Goal: Task Accomplishment & Management: Use online tool/utility

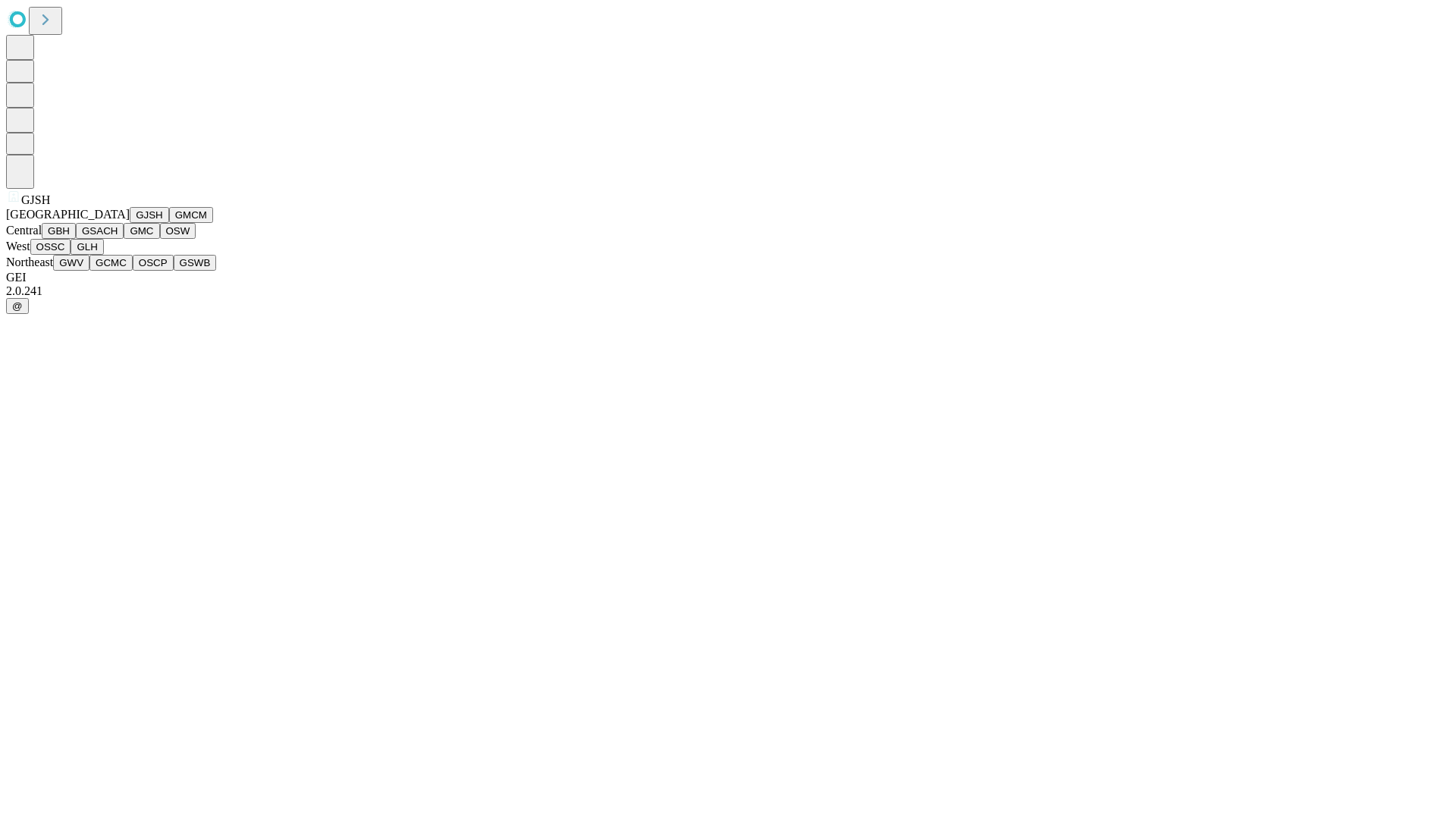
click at [130, 223] on button "GJSH" at bounding box center [149, 214] width 40 height 16
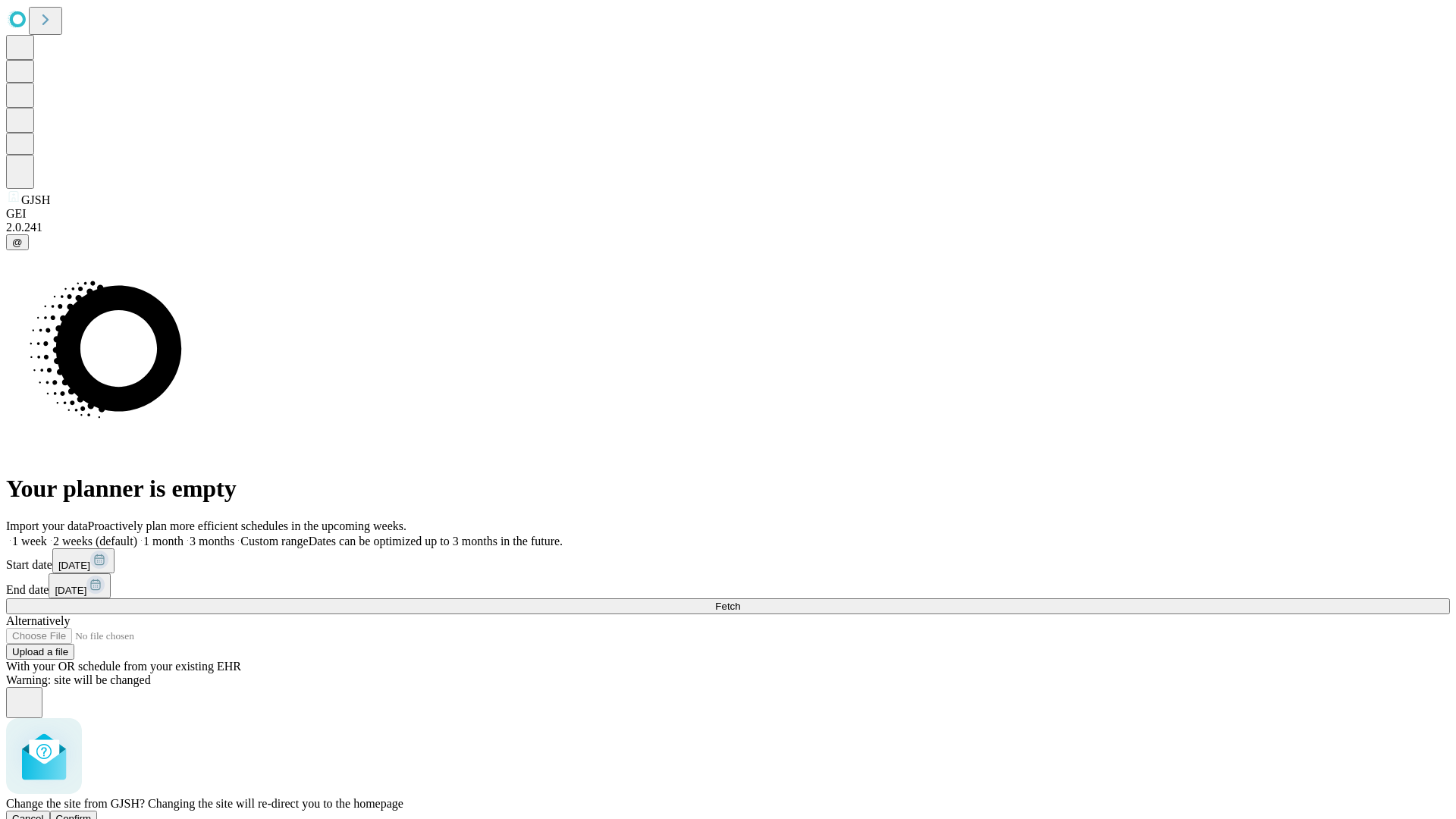
click at [92, 813] on span "Confirm" at bounding box center [74, 818] width 35 height 11
click at [138, 535] on label "2 weeks (default)" at bounding box center [92, 541] width 90 height 13
click at [740, 601] on span "Fetch" at bounding box center [728, 606] width 25 height 11
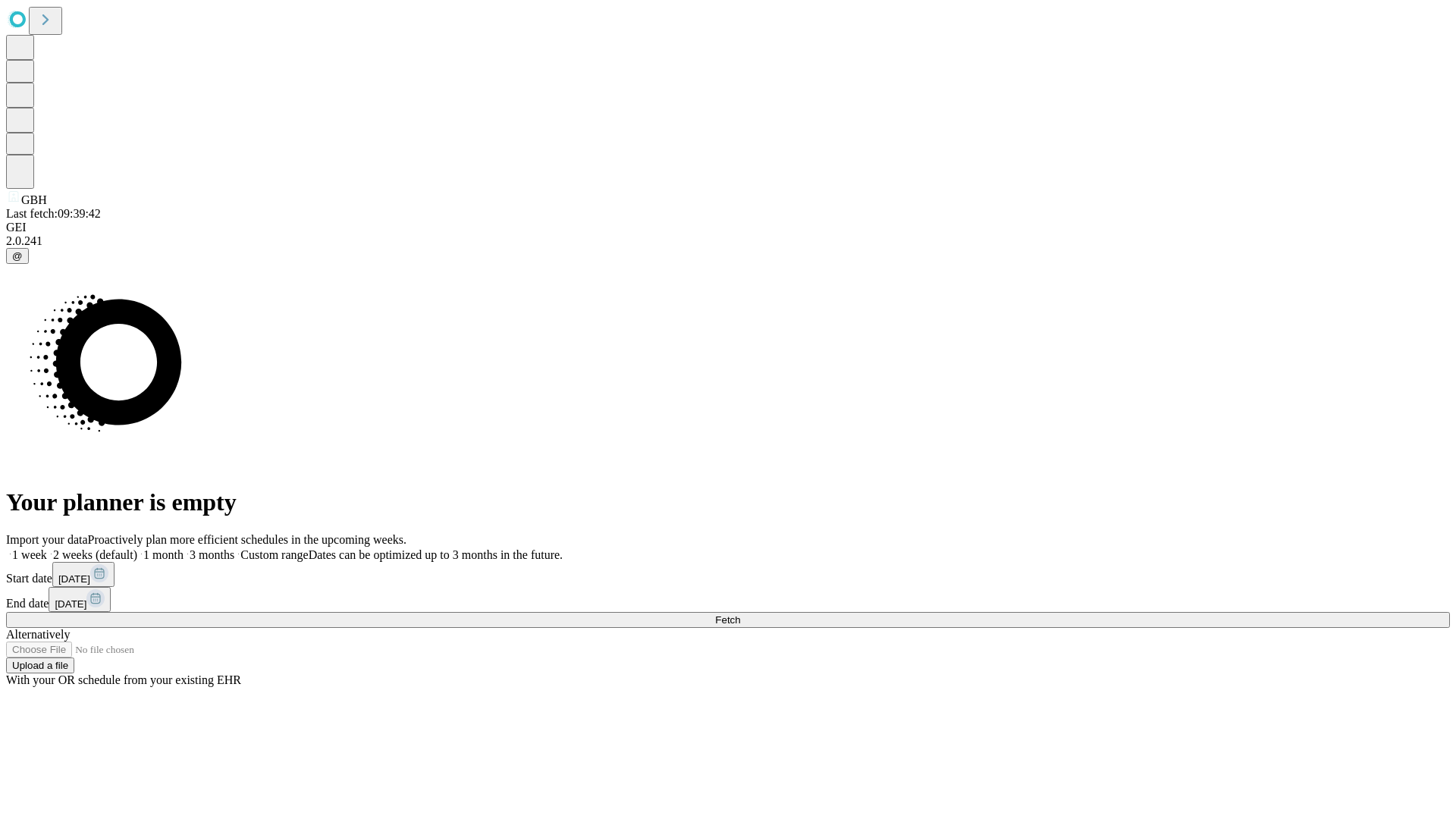
click at [138, 548] on label "2 weeks (default)" at bounding box center [92, 554] width 90 height 13
click at [740, 614] on span "Fetch" at bounding box center [728, 619] width 25 height 11
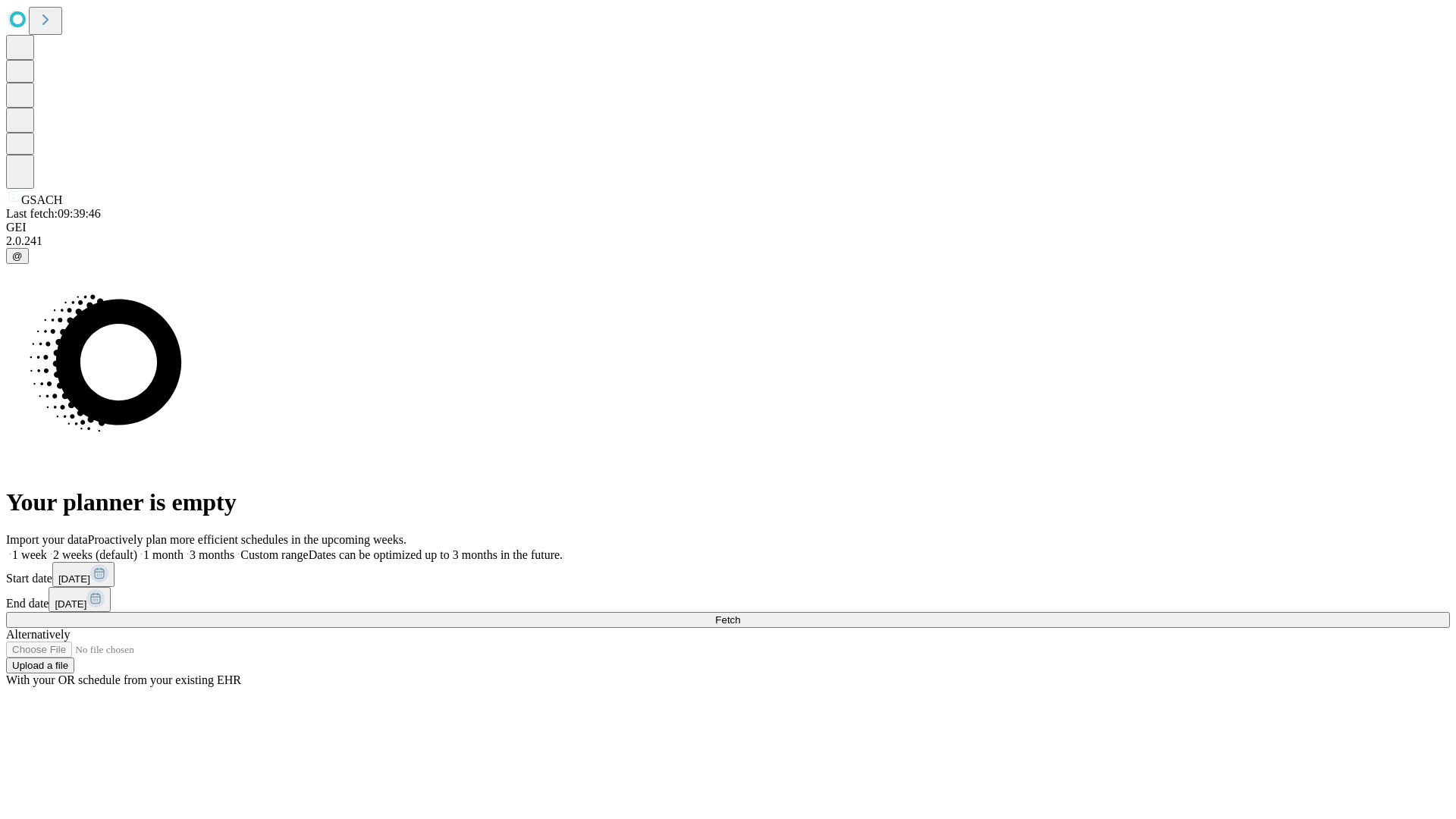
click at [138, 548] on label "2 weeks (default)" at bounding box center [92, 554] width 90 height 13
click at [740, 614] on span "Fetch" at bounding box center [728, 619] width 25 height 11
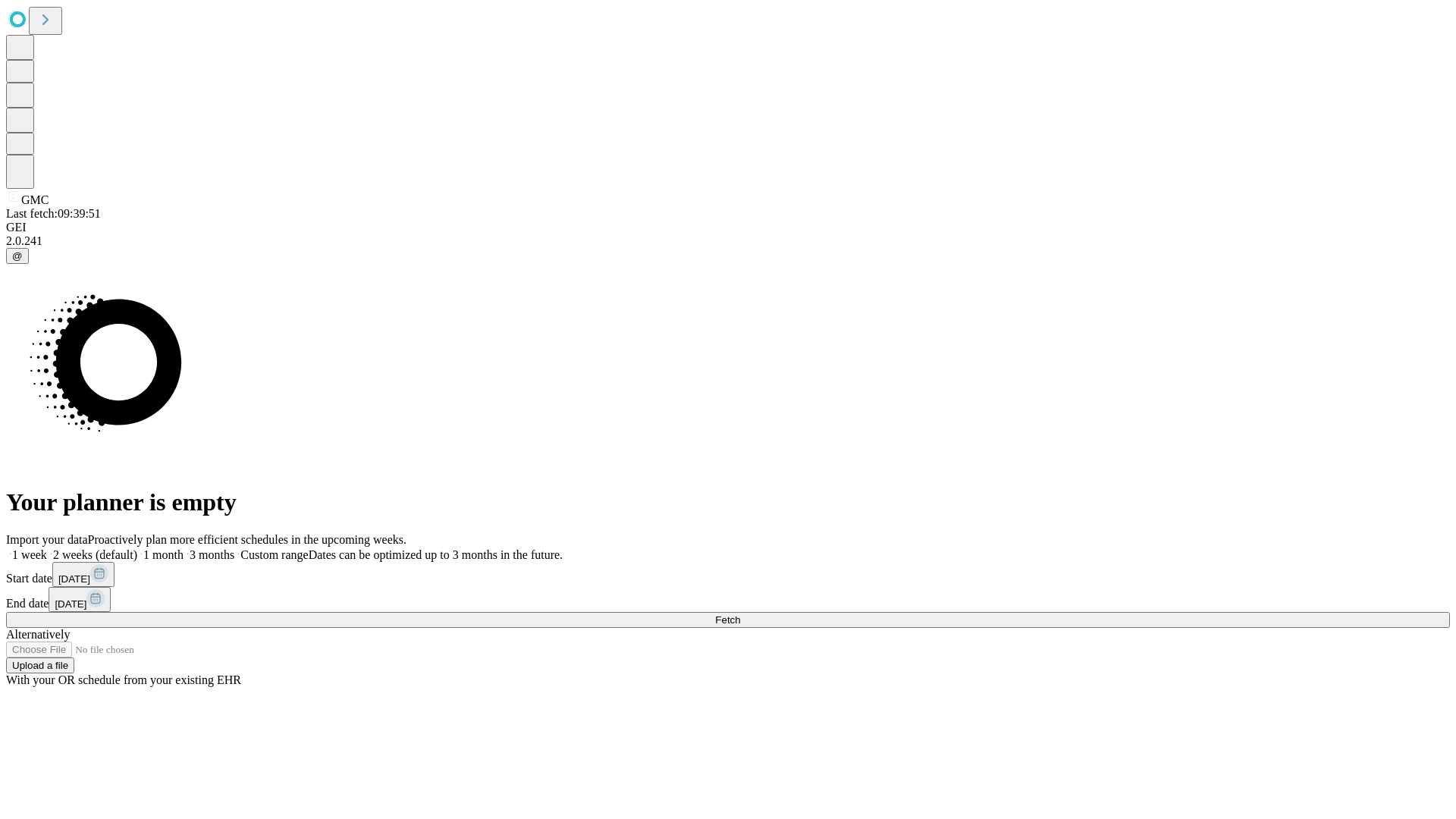
click at [138, 548] on label "2 weeks (default)" at bounding box center [92, 554] width 90 height 13
click at [740, 614] on span "Fetch" at bounding box center [728, 619] width 25 height 11
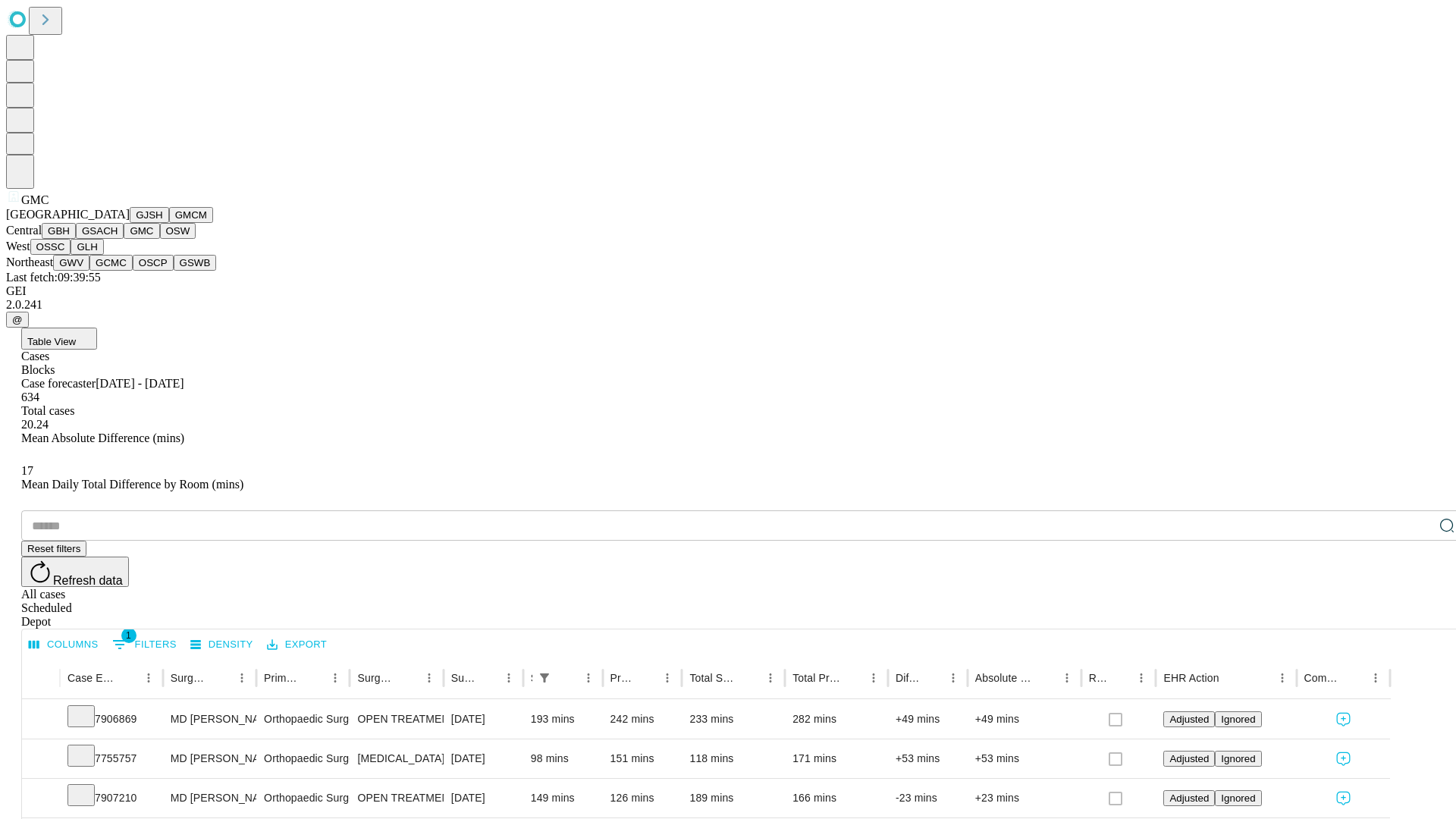
click at [160, 239] on button "OSW" at bounding box center [178, 230] width 36 height 16
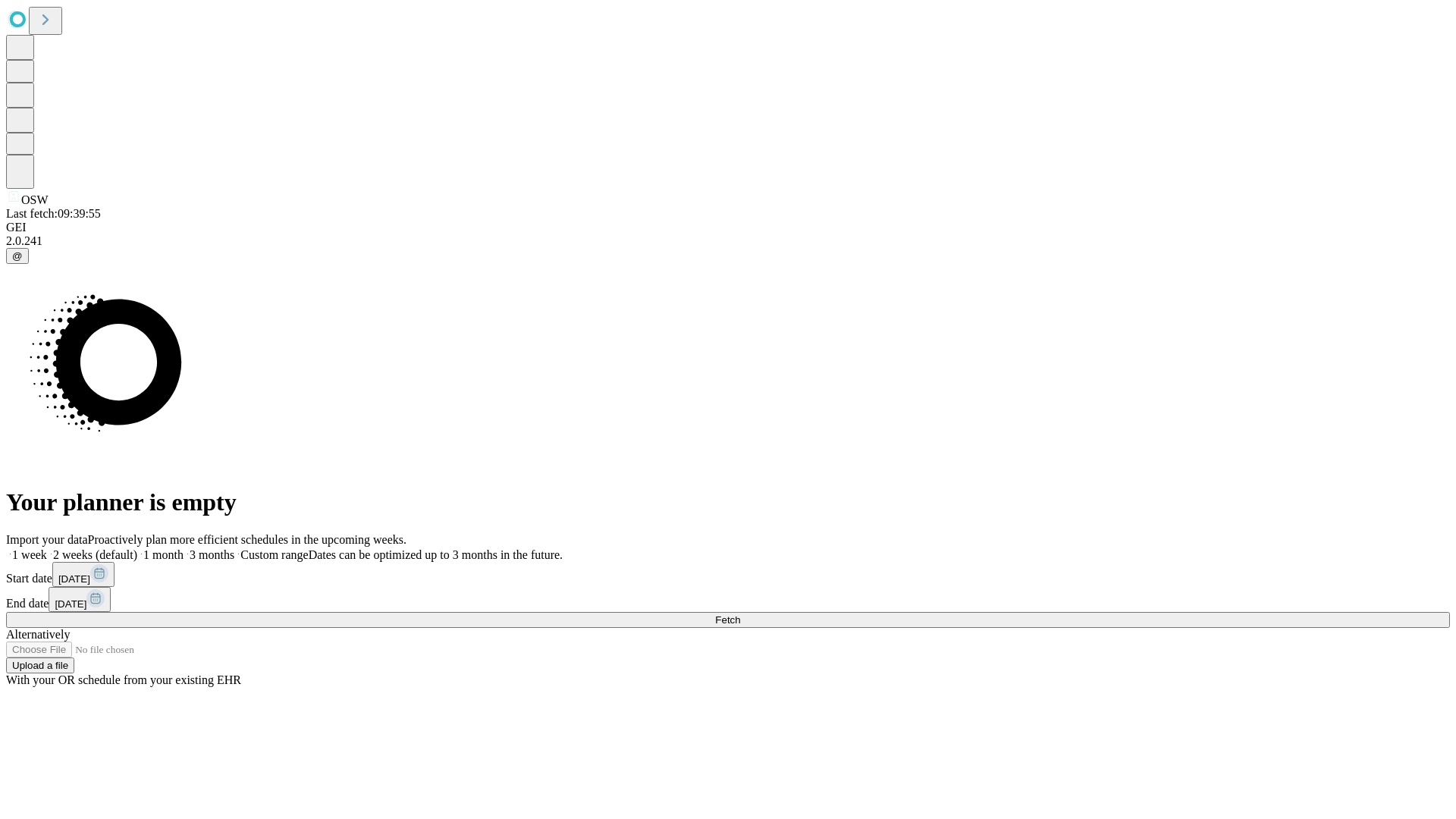
click at [138, 548] on label "2 weeks (default)" at bounding box center [92, 554] width 90 height 13
click at [740, 614] on span "Fetch" at bounding box center [728, 619] width 25 height 11
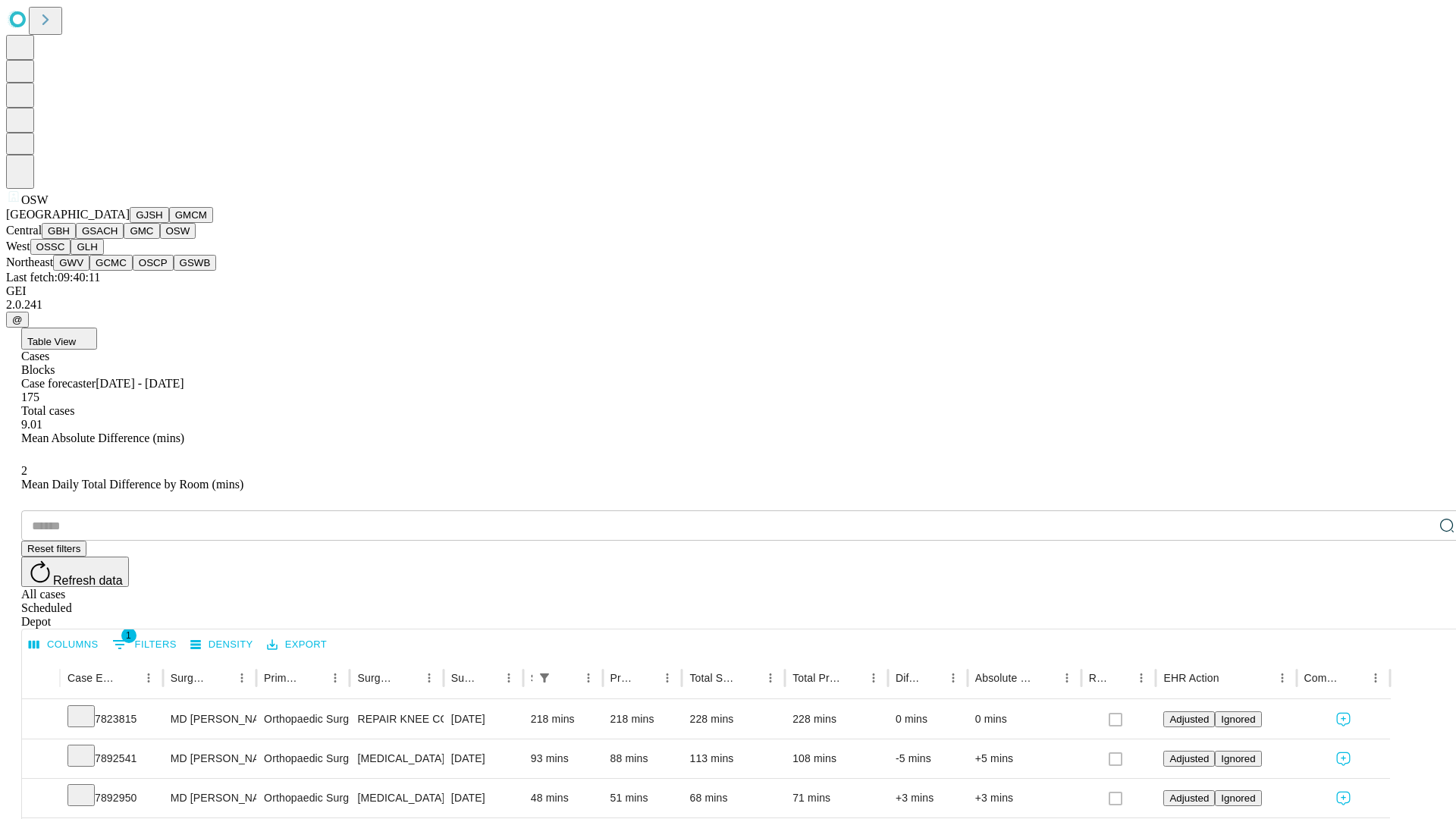
click at [71, 255] on button "OSSC" at bounding box center [51, 246] width 41 height 16
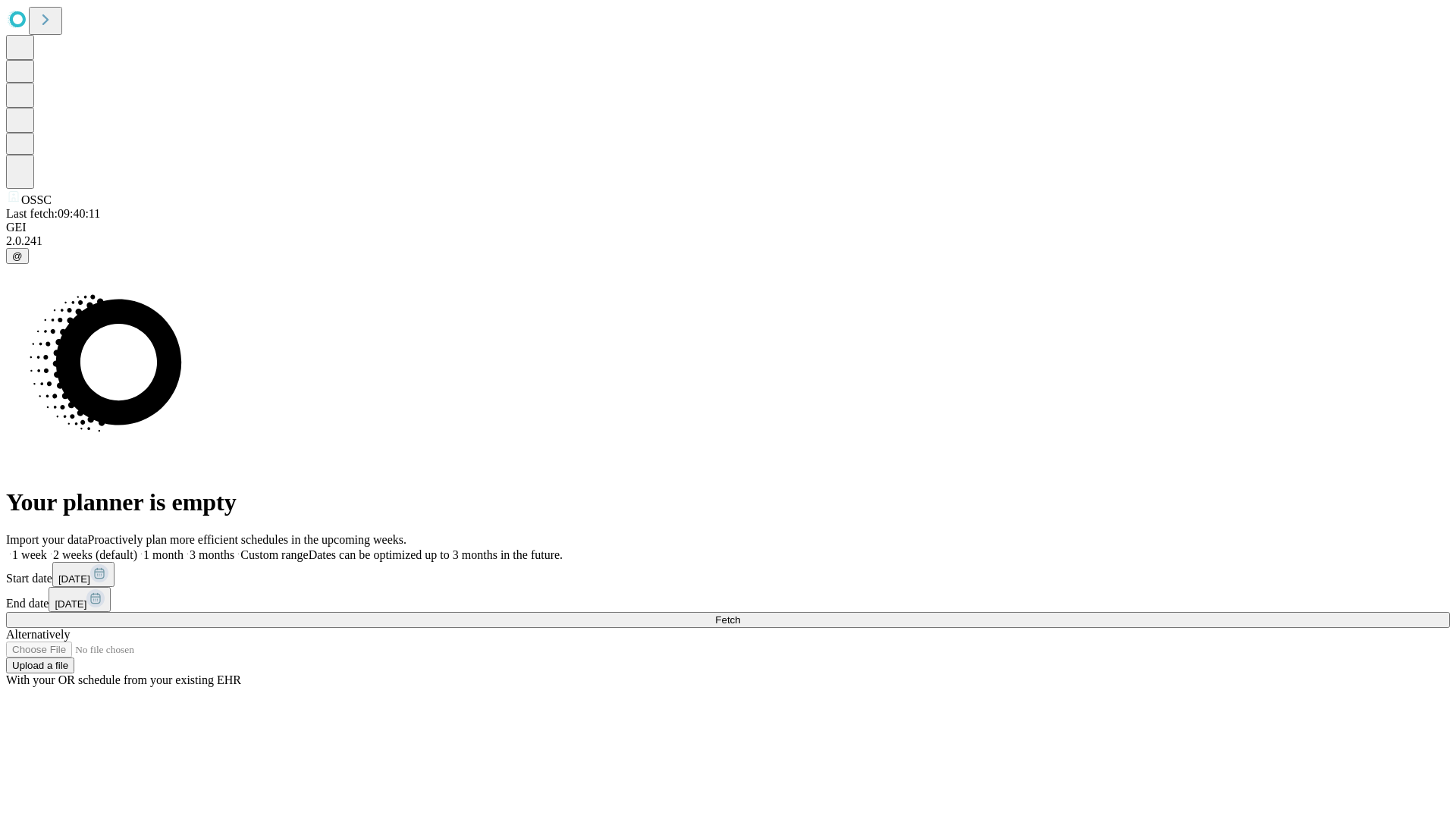
click at [138, 548] on label "2 weeks (default)" at bounding box center [92, 554] width 90 height 13
click at [740, 614] on span "Fetch" at bounding box center [728, 619] width 25 height 11
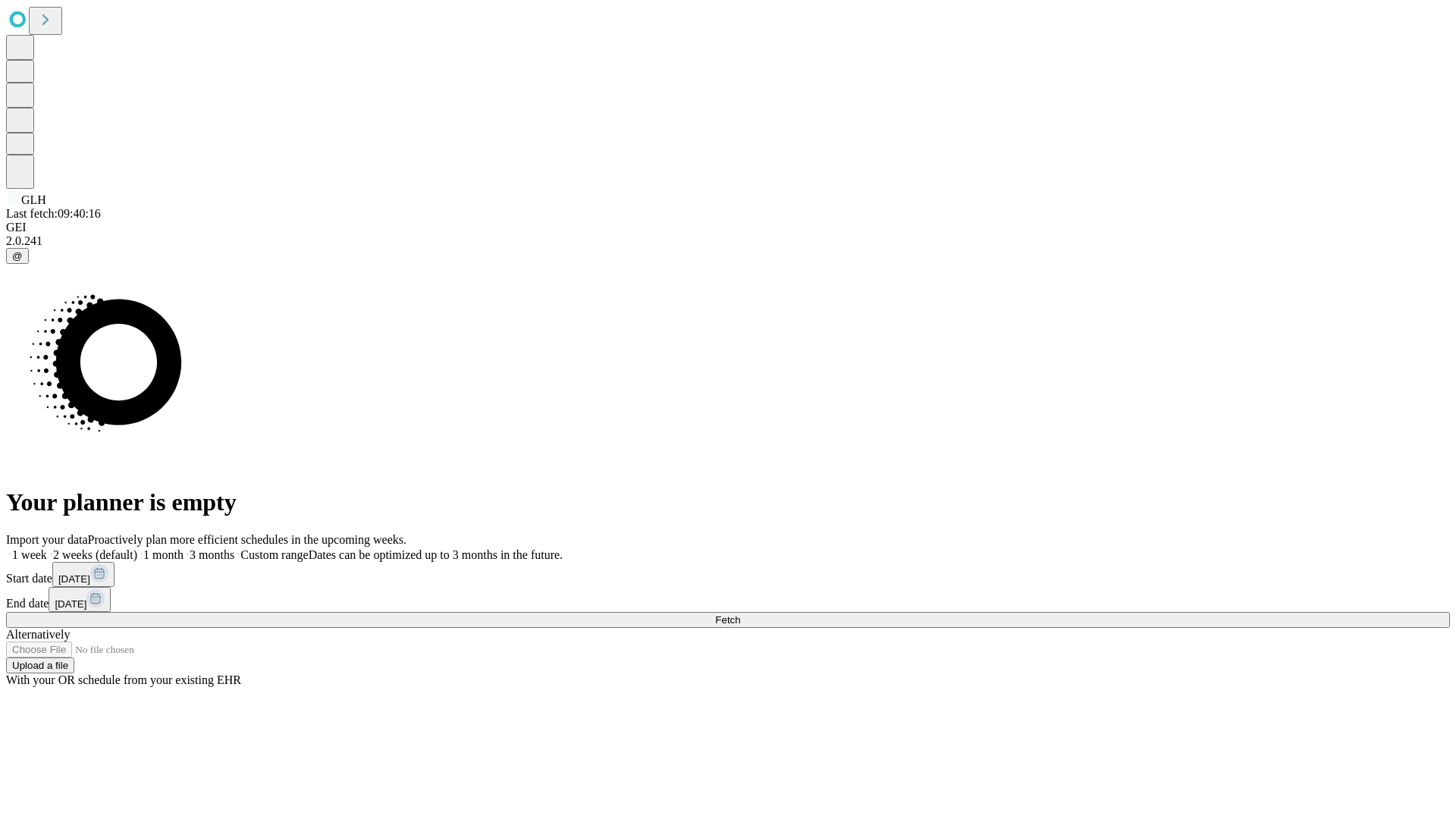
click at [138, 548] on label "2 weeks (default)" at bounding box center [92, 554] width 90 height 13
click at [740, 614] on span "Fetch" at bounding box center [728, 619] width 25 height 11
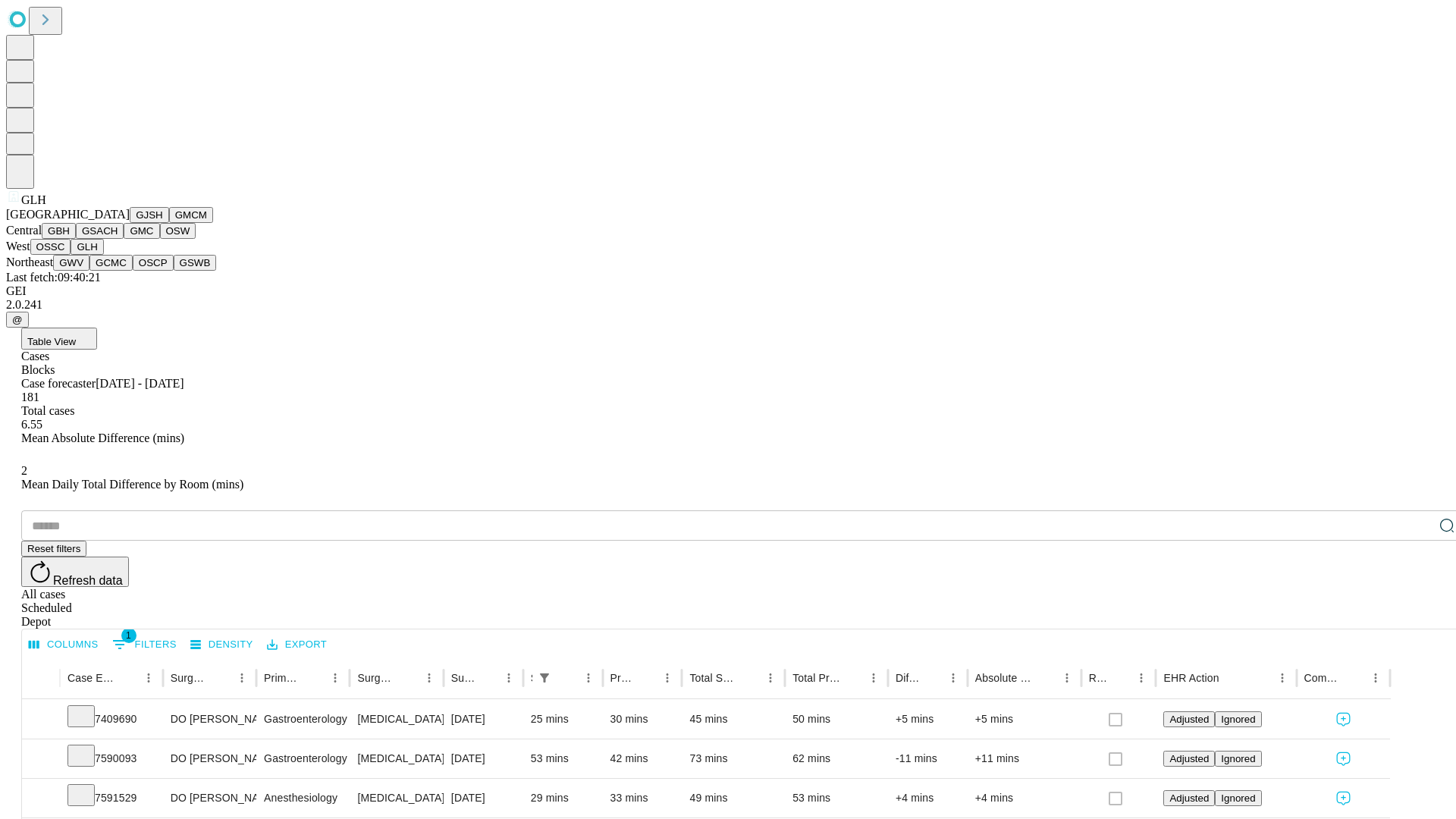
click at [89, 271] on button "GWV" at bounding box center [71, 262] width 36 height 16
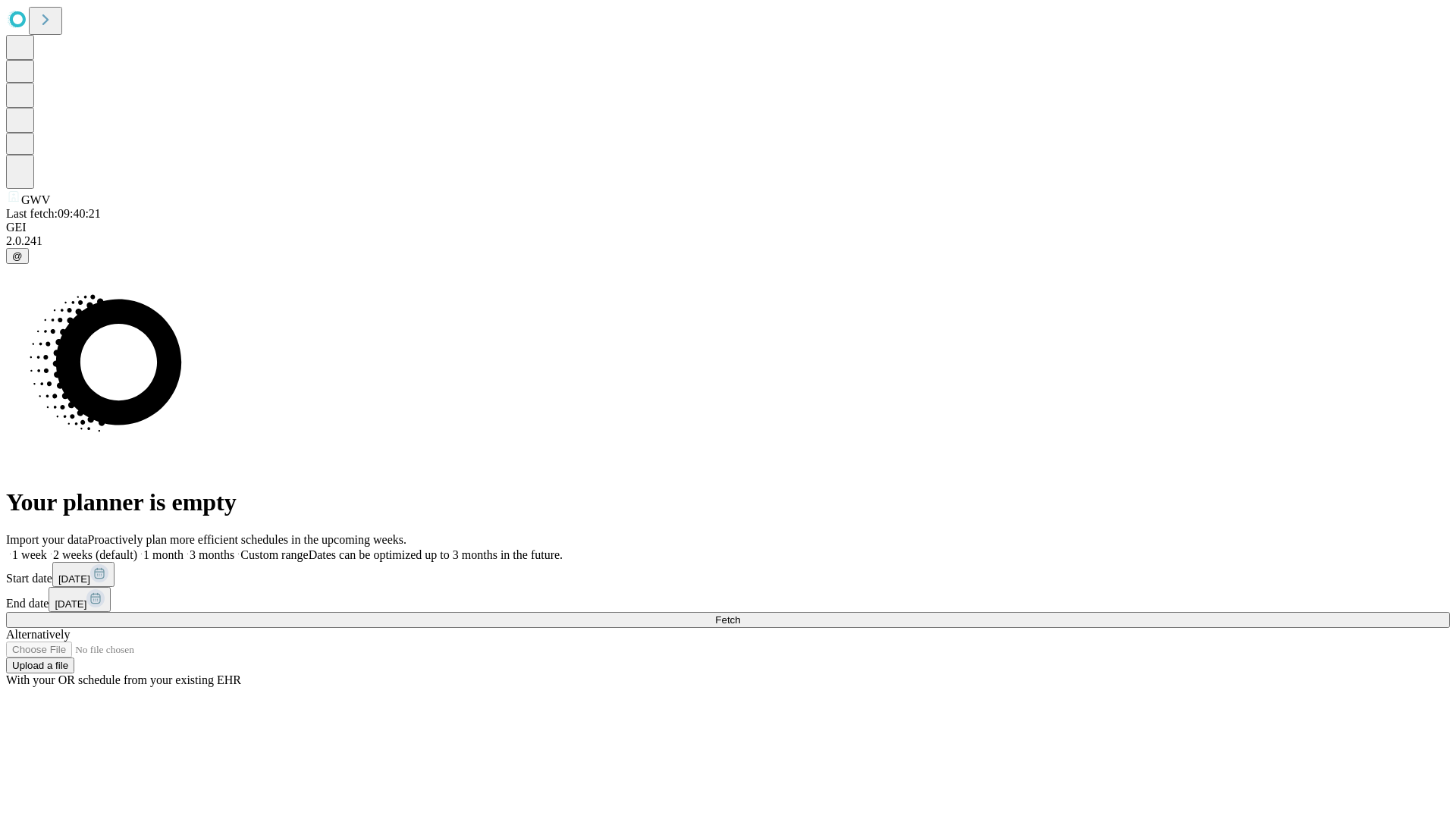
click at [138, 548] on label "2 weeks (default)" at bounding box center [92, 554] width 90 height 13
click at [740, 614] on span "Fetch" at bounding box center [728, 619] width 25 height 11
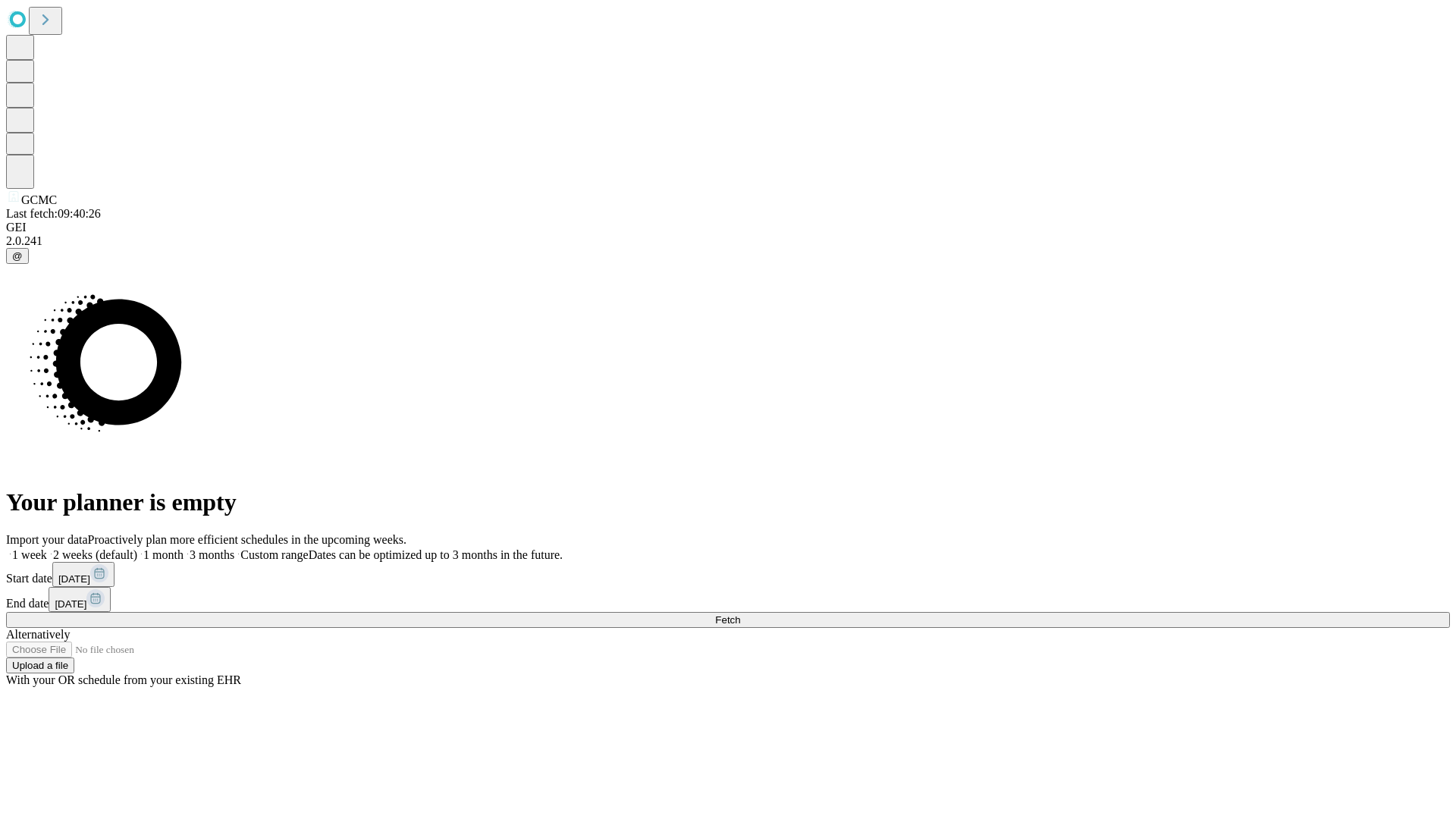
click at [138, 548] on label "2 weeks (default)" at bounding box center [92, 554] width 90 height 13
click at [740, 614] on span "Fetch" at bounding box center [728, 619] width 25 height 11
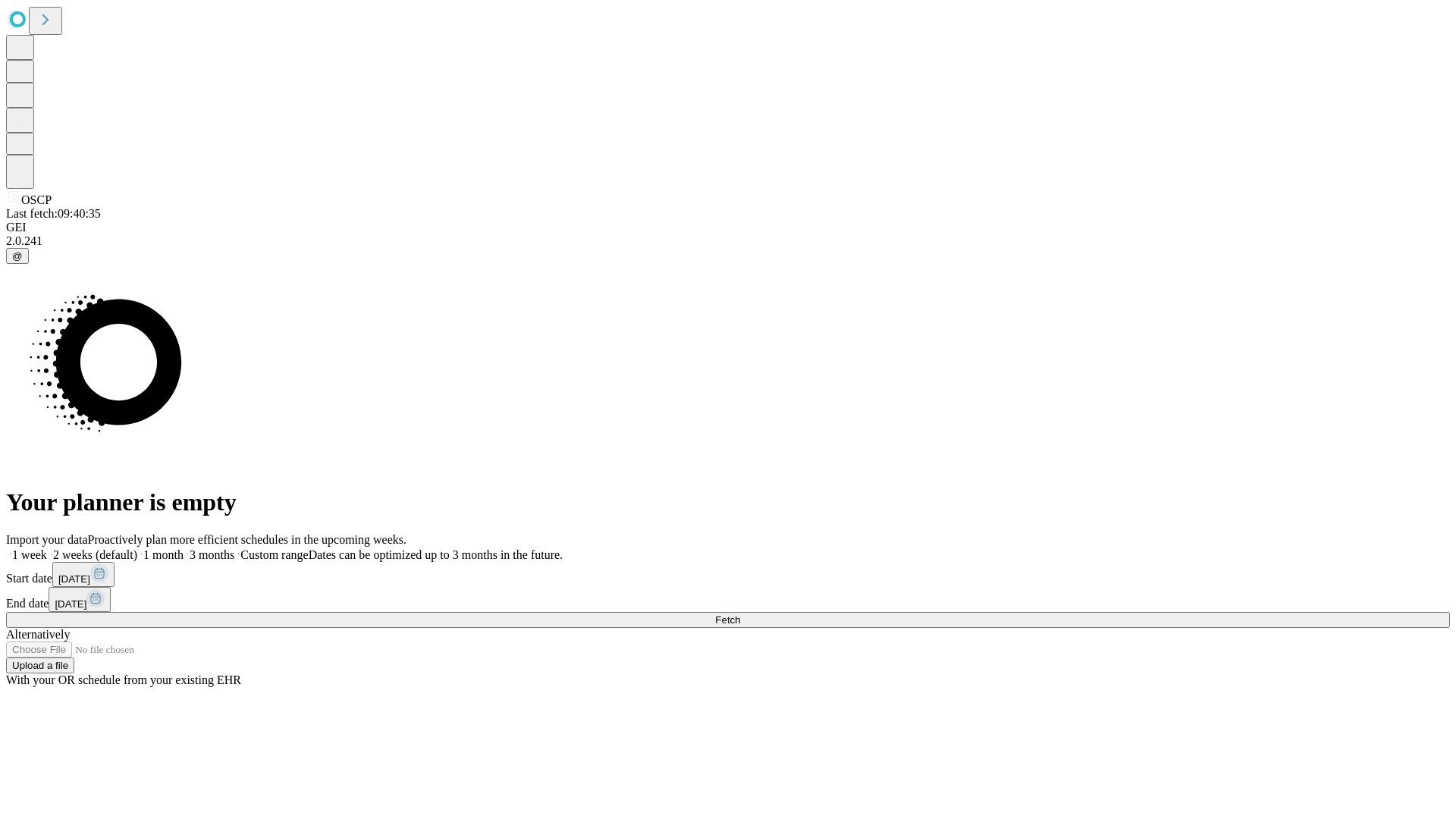
click at [740, 614] on span "Fetch" at bounding box center [728, 619] width 25 height 11
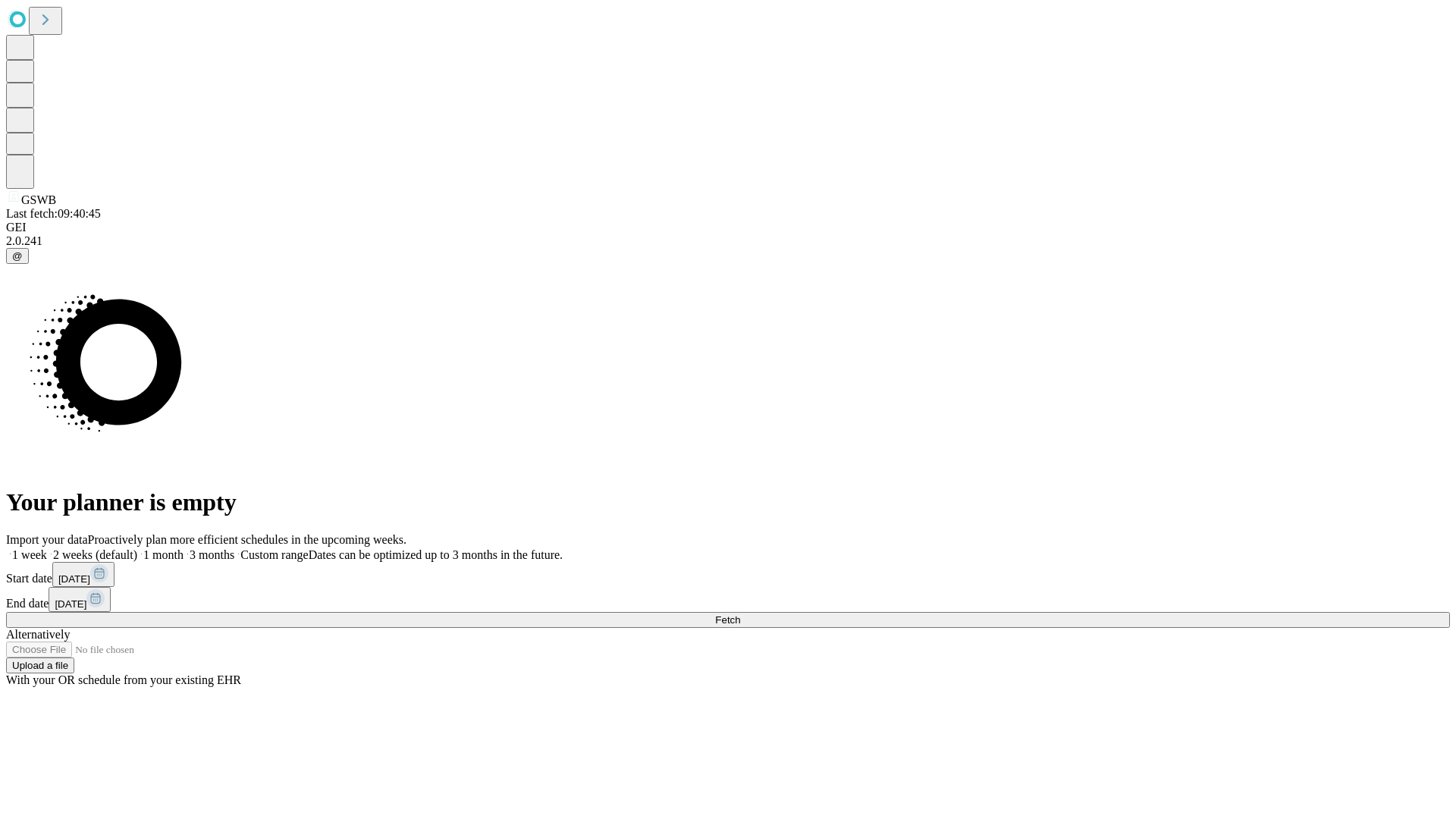
click at [138, 548] on label "2 weeks (default)" at bounding box center [92, 554] width 90 height 13
click at [740, 614] on span "Fetch" at bounding box center [728, 619] width 25 height 11
